Goal: Check status: Check status

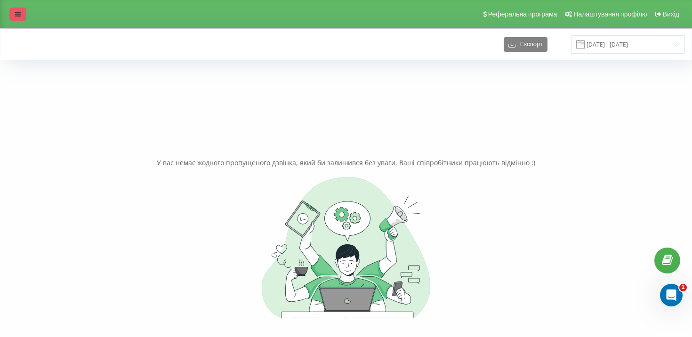
click at [22, 15] on link at bounding box center [17, 14] width 17 height 13
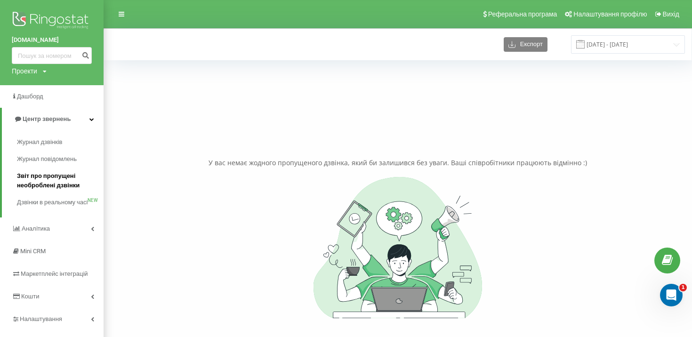
click at [52, 185] on span "Звіт про пропущені необроблені дзвінки" at bounding box center [58, 180] width 82 height 19
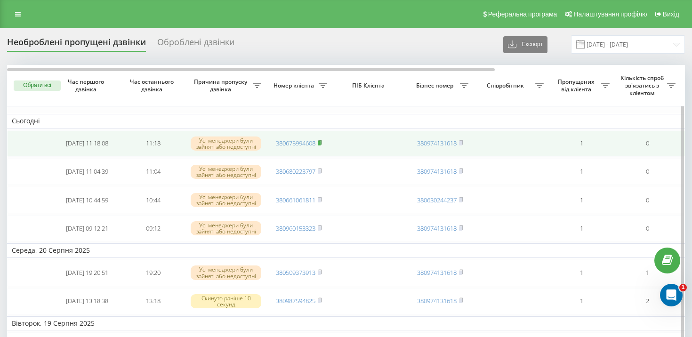
click at [322, 142] on icon at bounding box center [319, 142] width 3 height 4
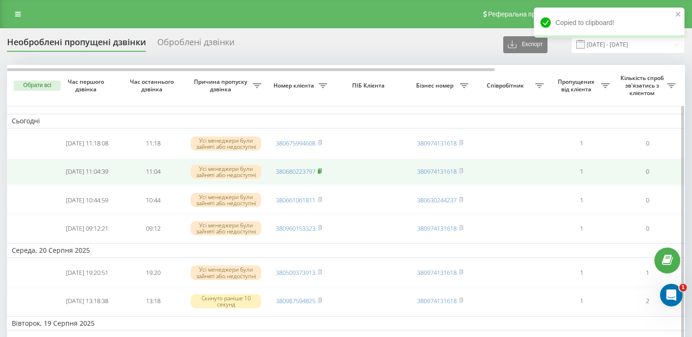
click at [320, 171] on rect at bounding box center [319, 171] width 3 height 4
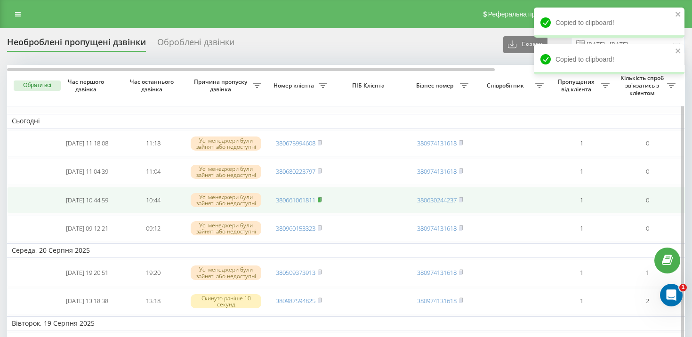
click at [321, 199] on rect at bounding box center [319, 200] width 3 height 4
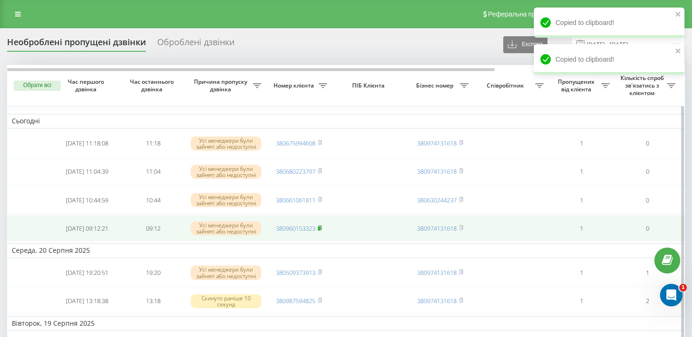
click at [322, 227] on icon at bounding box center [320, 228] width 4 height 6
